Goal: Information Seeking & Learning: Learn about a topic

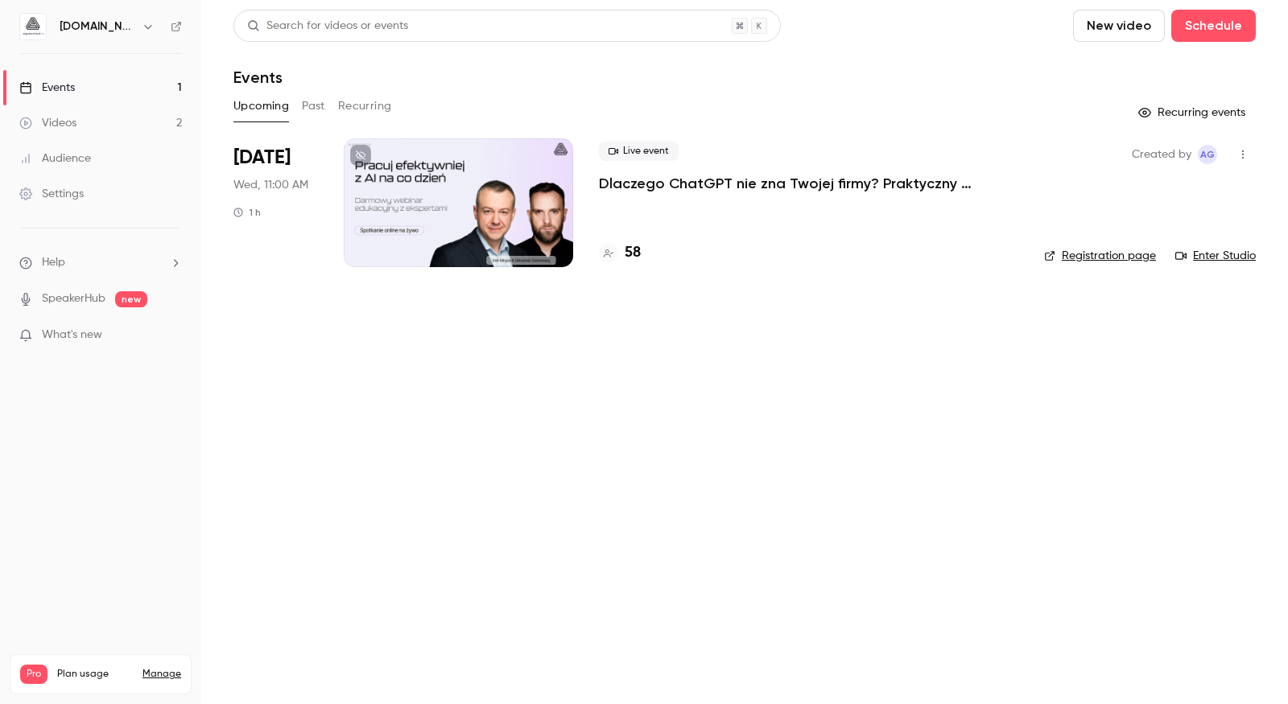
click at [316, 108] on button "Past" at bounding box center [313, 106] width 23 height 26
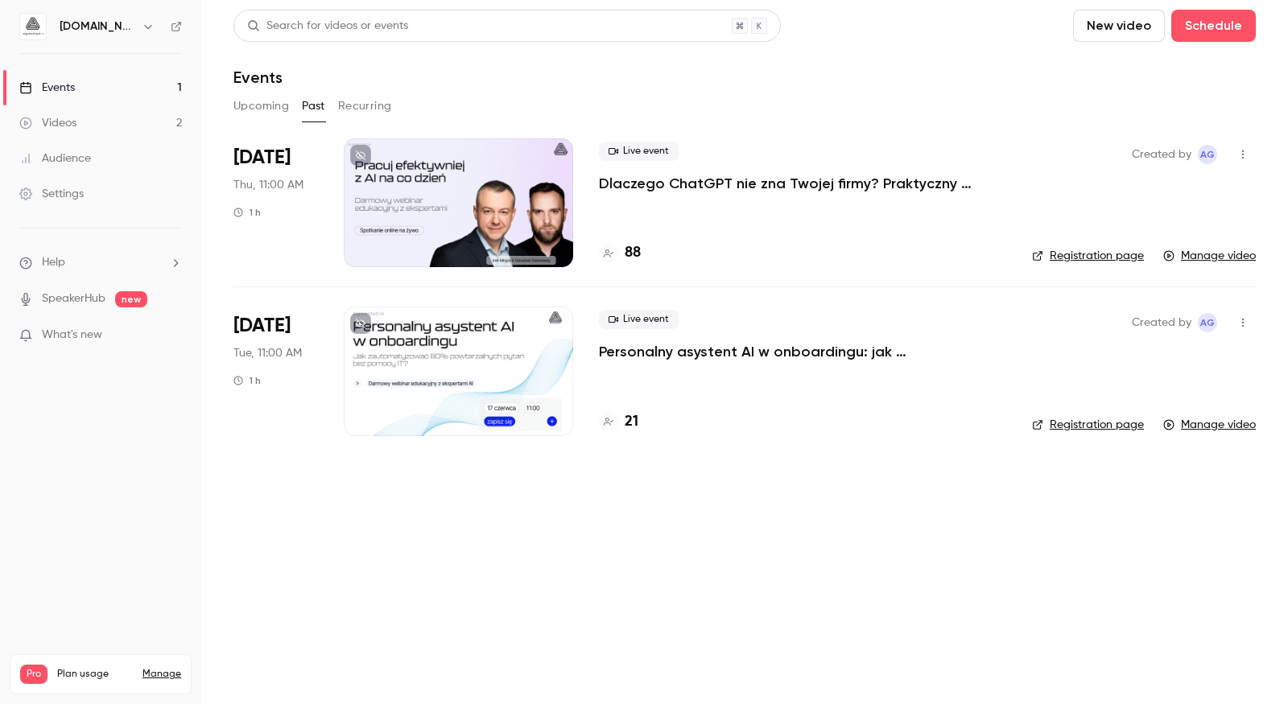
click at [714, 185] on p "Dlaczego ChatGPT nie zna Twojej firmy? Praktyczny przewodnik przygotowania wied…" at bounding box center [802, 183] width 407 height 19
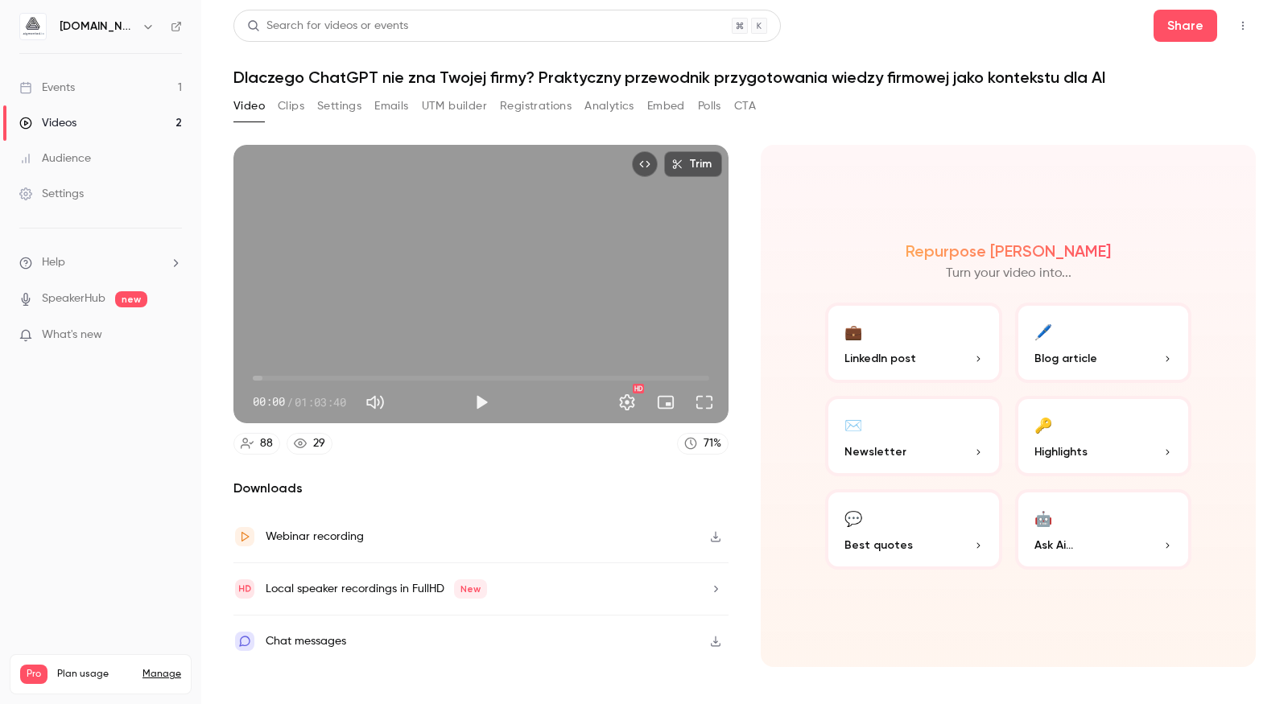
click at [617, 101] on button "Analytics" at bounding box center [609, 106] width 50 height 26
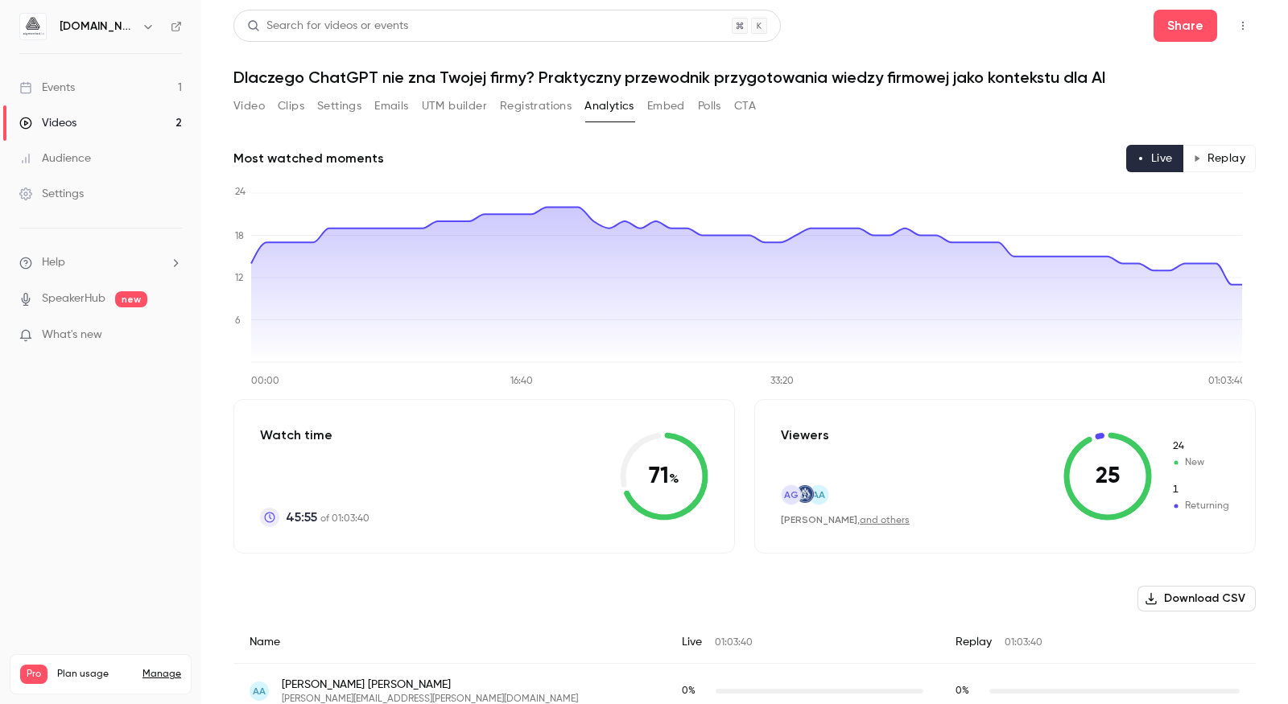
click at [1221, 152] on button "Replay" at bounding box center [1219, 158] width 73 height 27
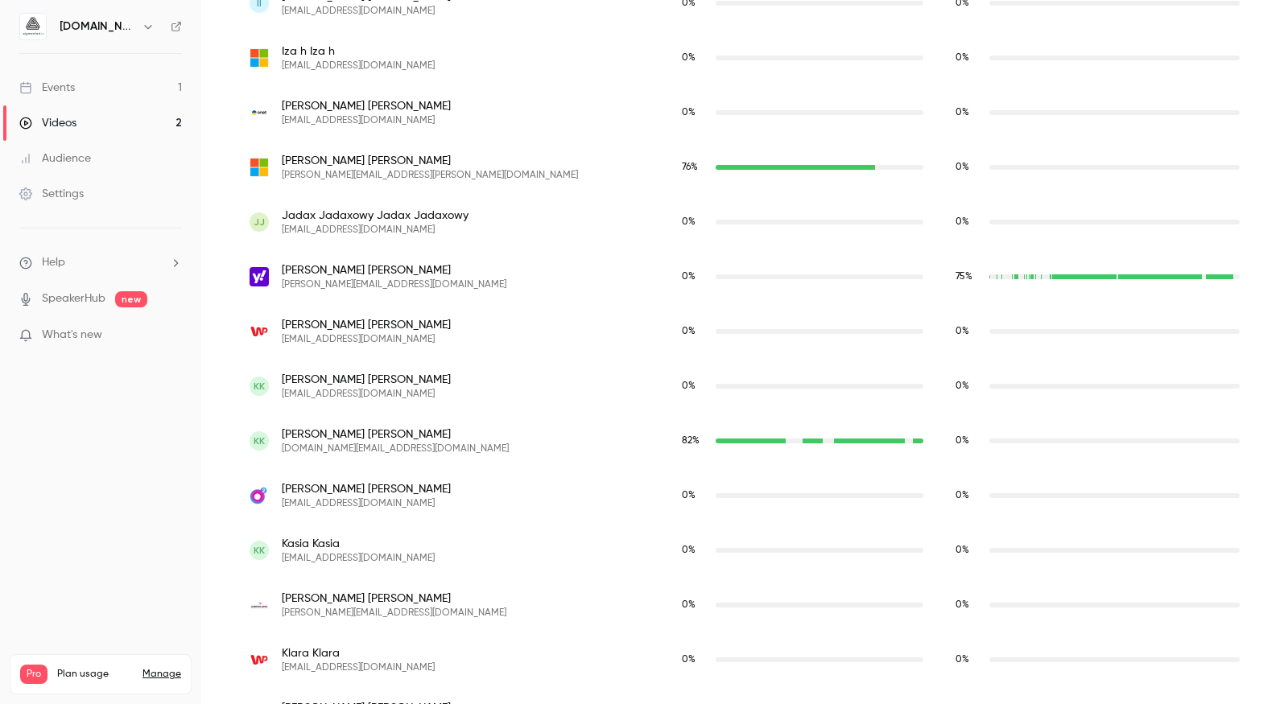
scroll to position [2300, 0]
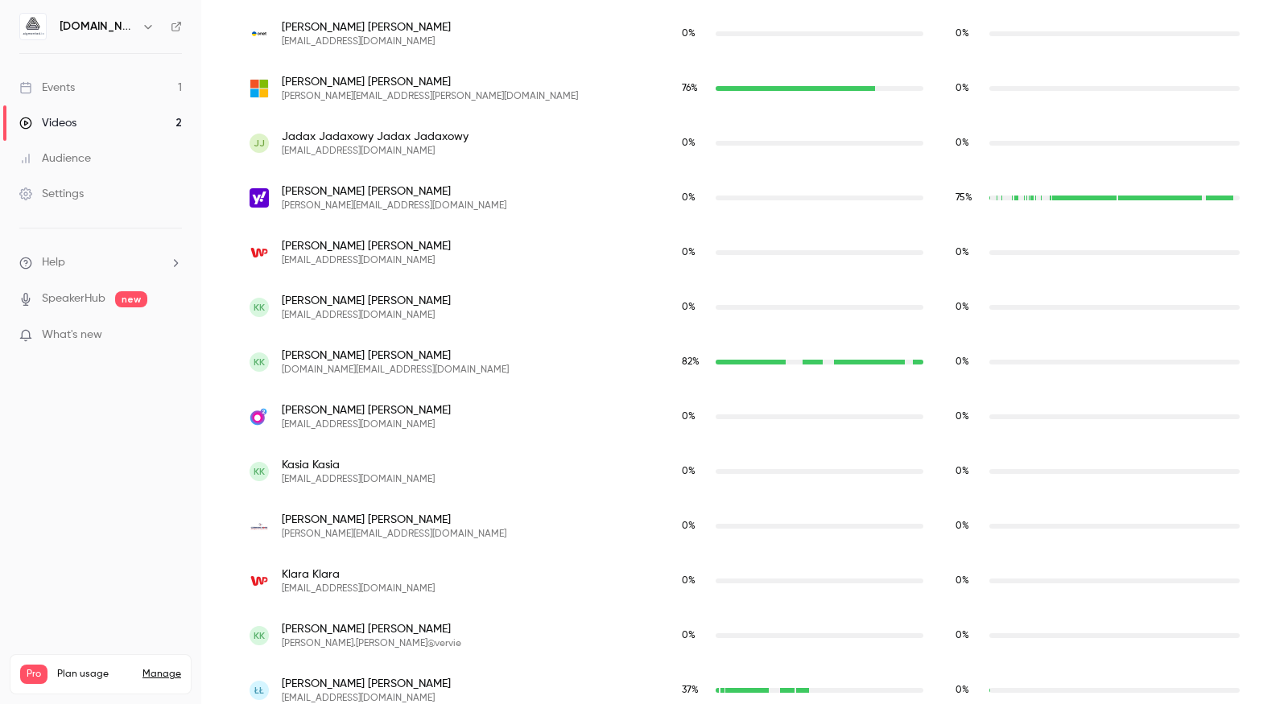
type button "replay"
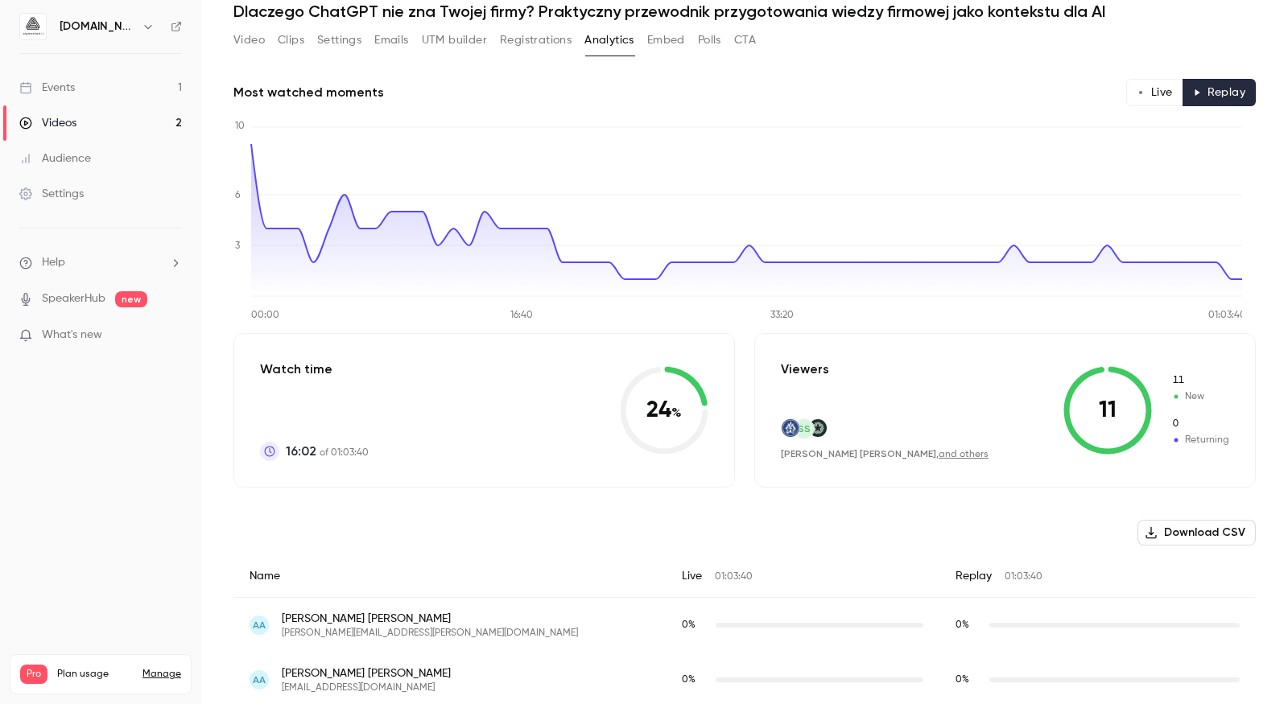
scroll to position [114, 0]
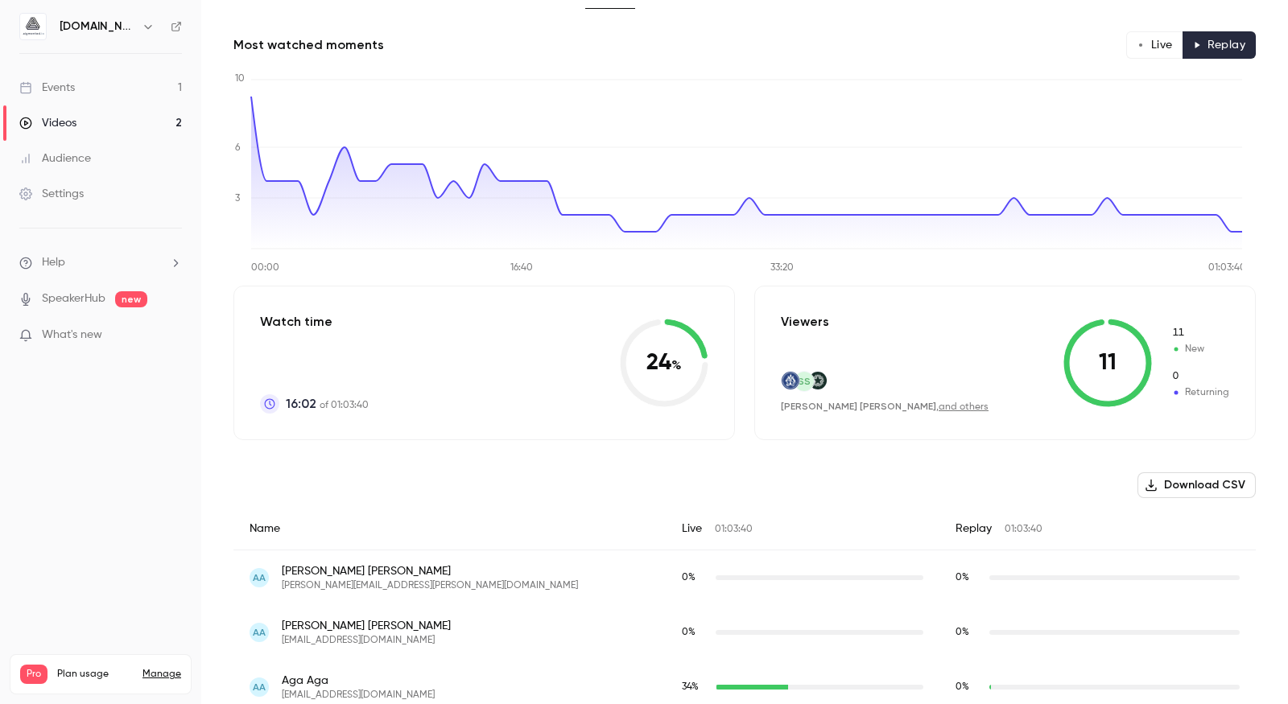
click at [97, 164] on link "Audience" at bounding box center [100, 158] width 201 height 35
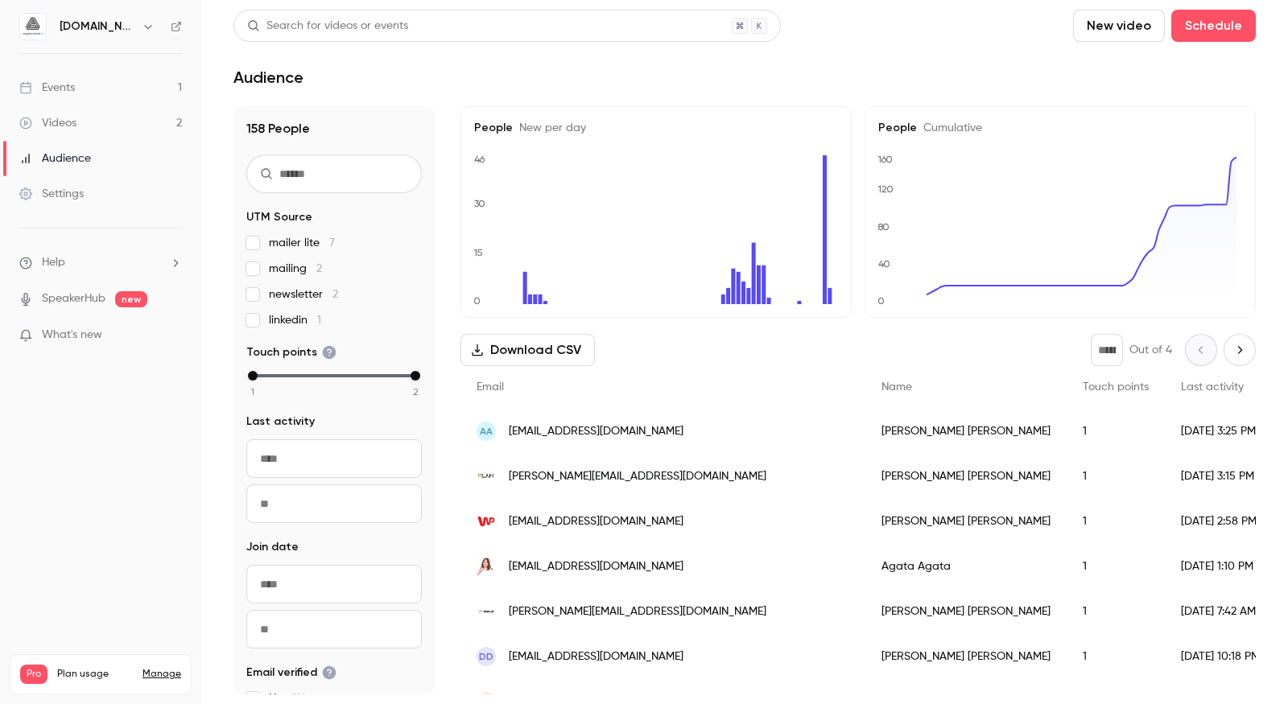
click at [60, 90] on div "Events" at bounding box center [47, 88] width 56 height 16
